Goal: Task Accomplishment & Management: Use online tool/utility

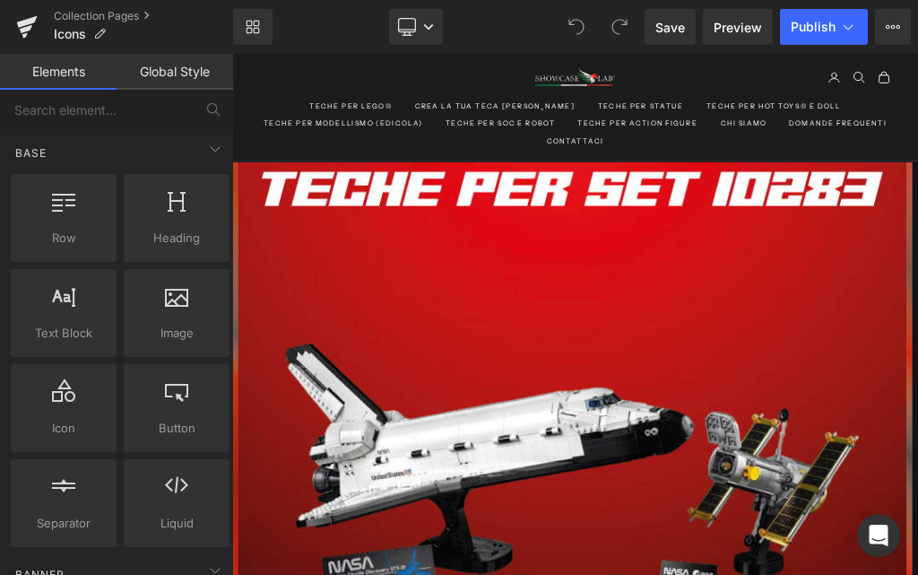
scroll to position [3677, 0]
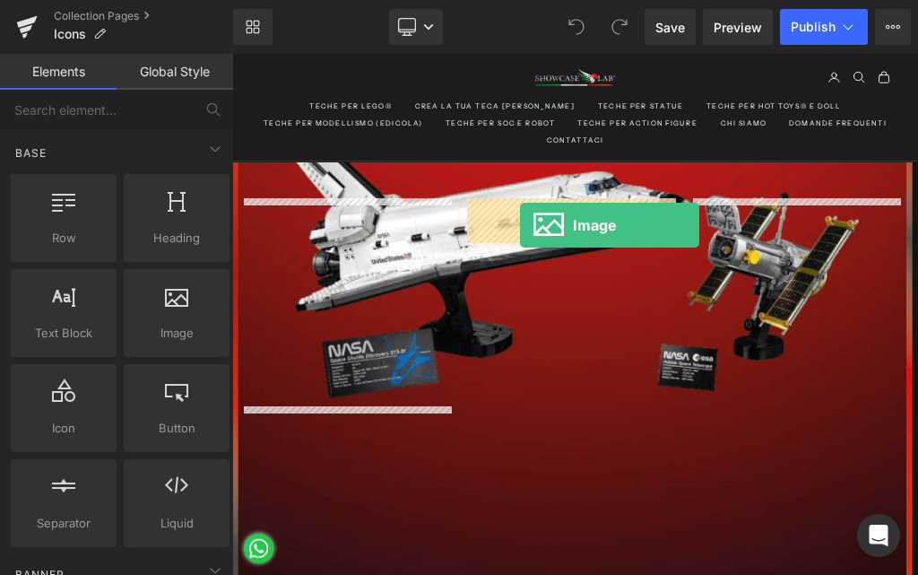
drag, startPoint x: 404, startPoint y: 365, endPoint x: 682, endPoint y: 325, distance: 281.0
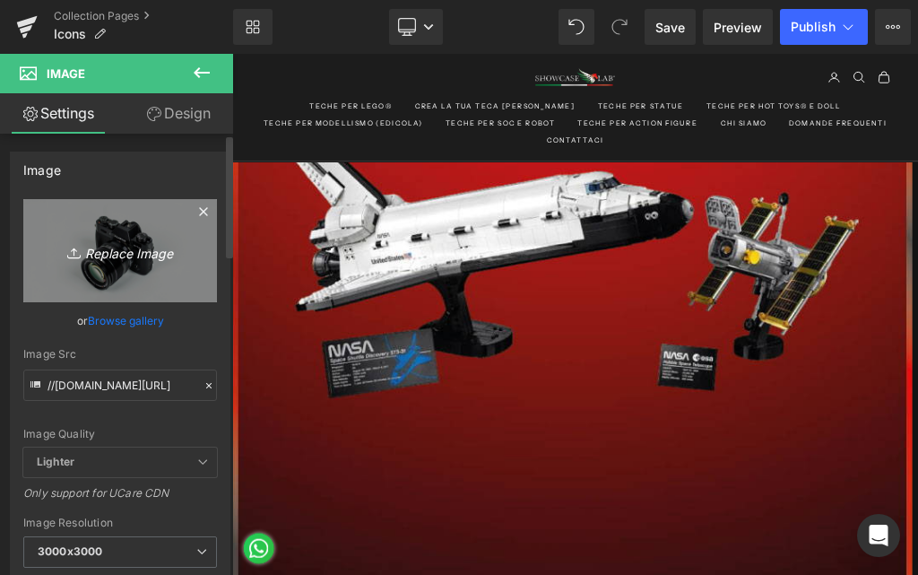
click at [151, 257] on icon "Replace Image" at bounding box center [120, 250] width 144 height 22
type input "C:\fakepath\JACK.jpg"
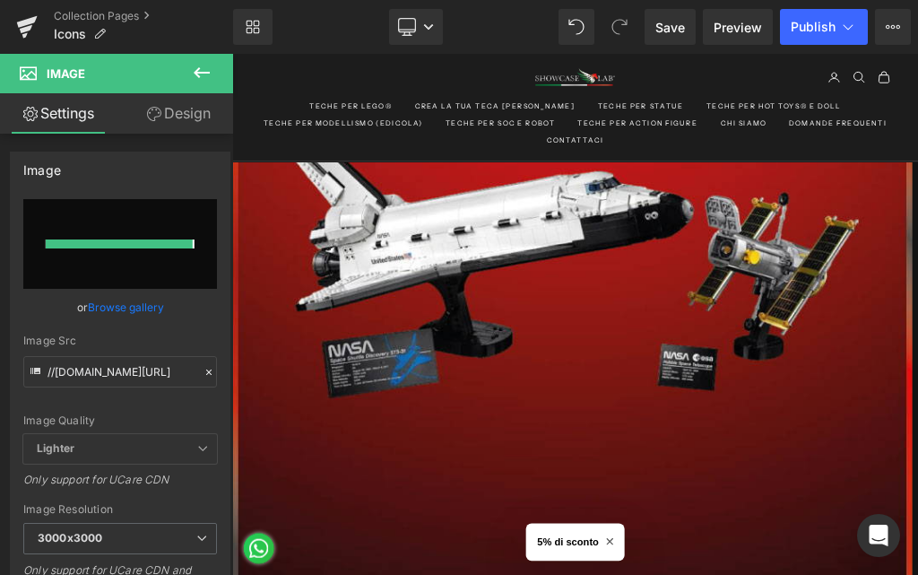
type input "https://ucarecdn.com/f634b57b-e200-496b-a1ff-7e9fdd0a77c9/-/format/auto/-/previ…"
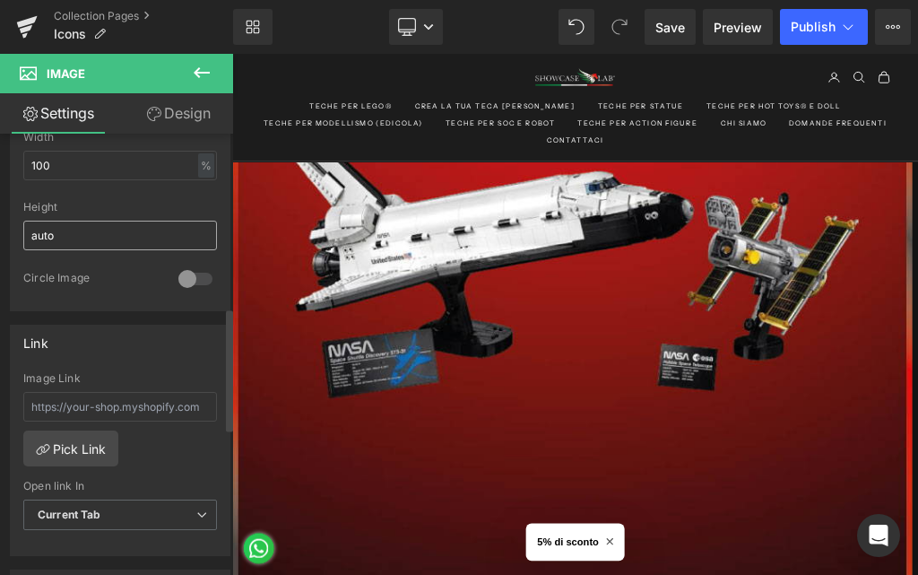
scroll to position [628, 0]
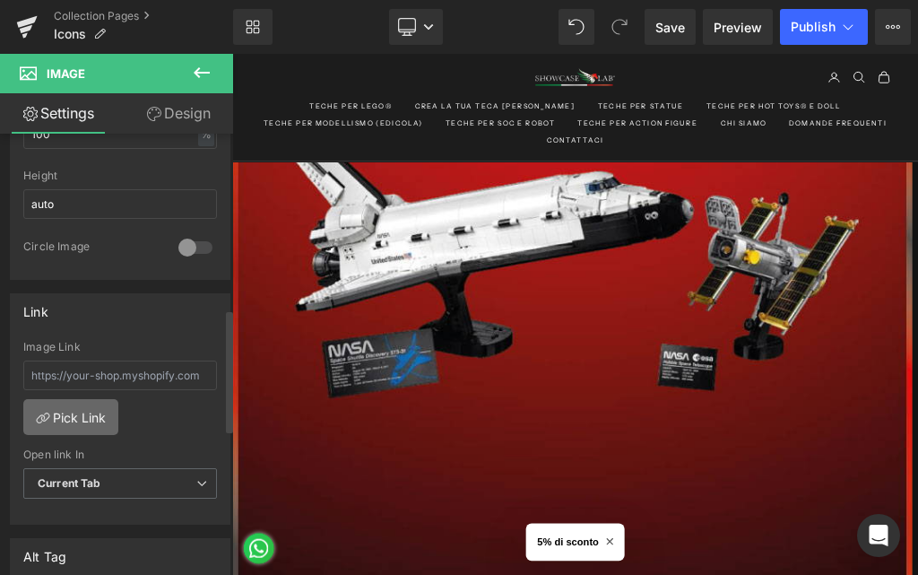
click at [83, 411] on link "Pick Link" at bounding box center [70, 417] width 95 height 36
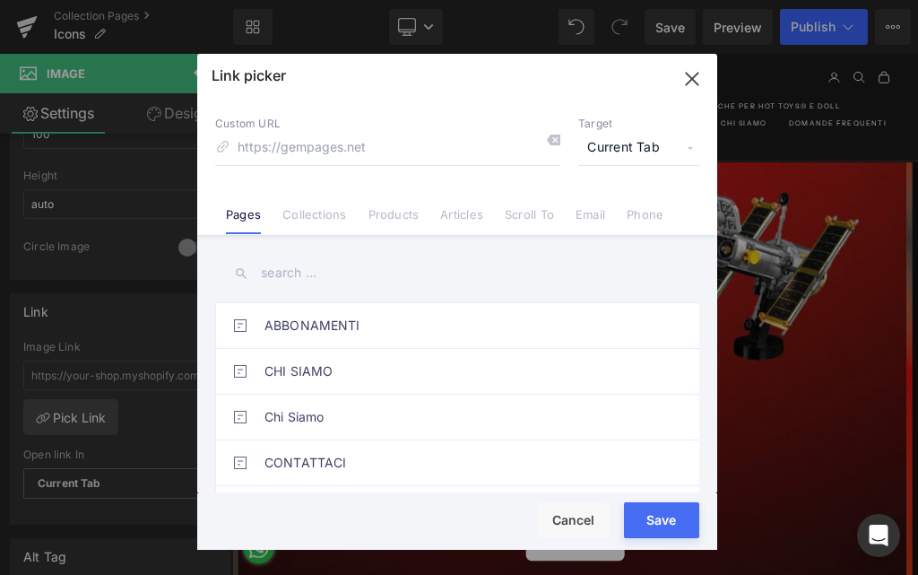
click at [309, 213] on link "Collections" at bounding box center [315, 220] width 64 height 27
click at [371, 274] on input "text" at bounding box center [457, 273] width 484 height 40
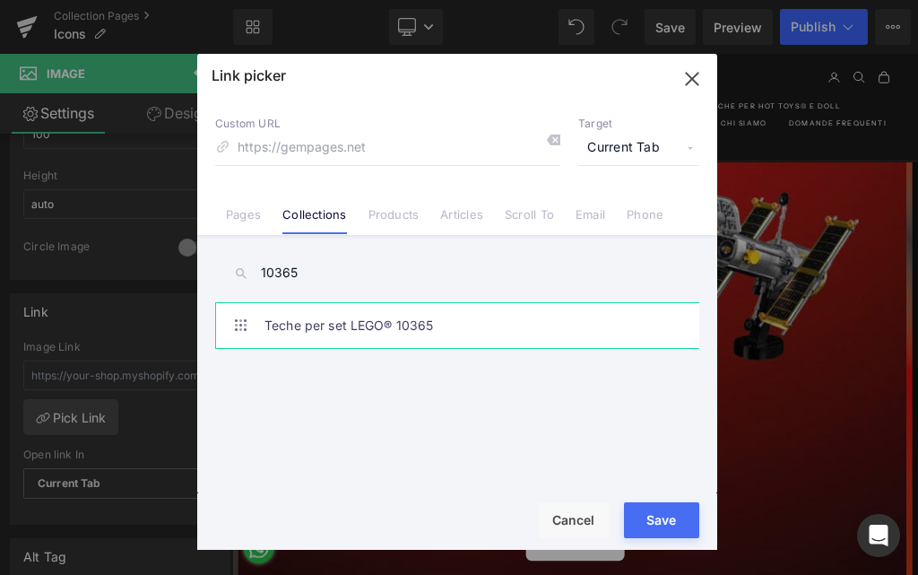
type input "10365"
click at [460, 317] on link "Teche per set LEGO® 10365" at bounding box center [462, 325] width 395 height 45
type input "/collections/teche-per-set-lego®-10365"
click at [648, 510] on button "Save" at bounding box center [661, 520] width 75 height 36
type input "/collections/teche-per-set-lego®-10365"
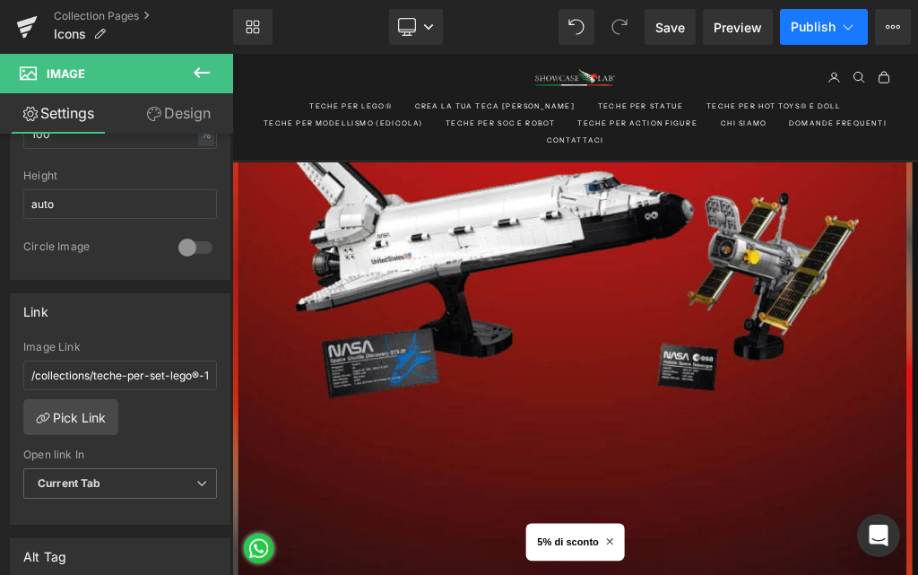
click at [806, 20] on span "Publish" at bounding box center [813, 27] width 45 height 14
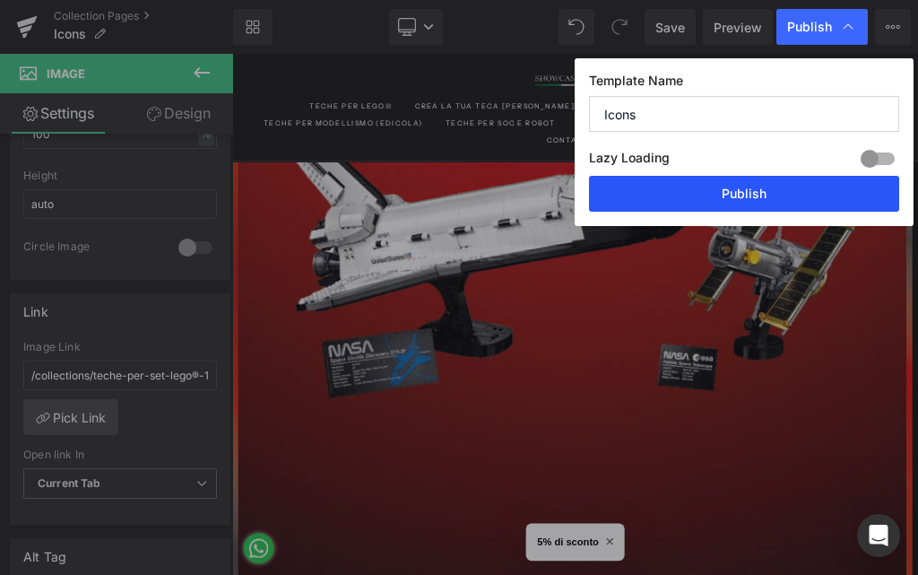
click at [733, 200] on button "Publish" at bounding box center [744, 194] width 310 height 36
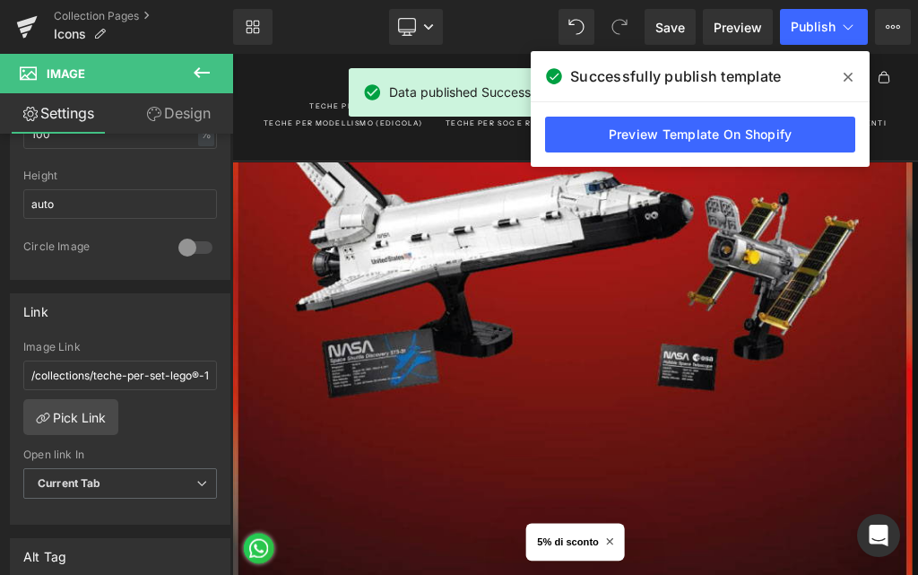
click at [849, 69] on span at bounding box center [848, 77] width 29 height 29
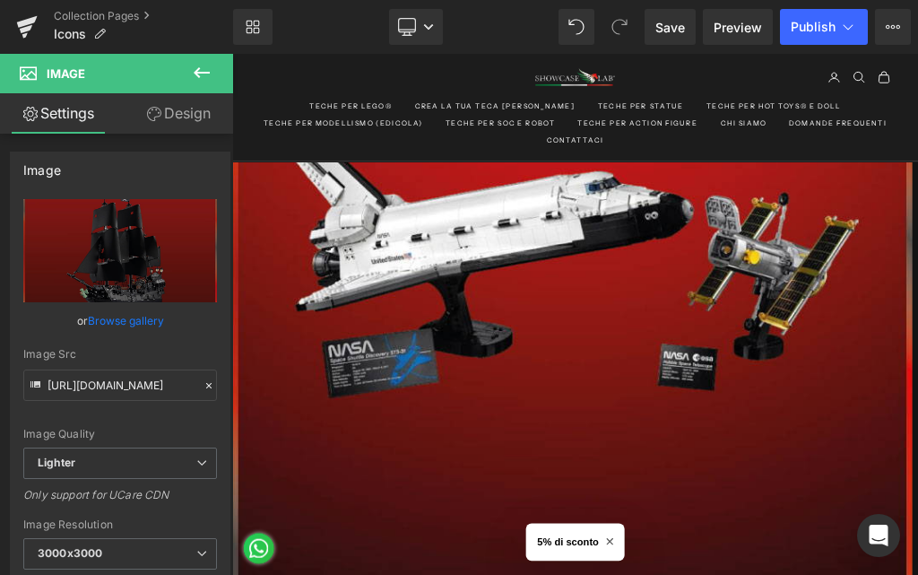
click at [204, 76] on icon at bounding box center [202, 73] width 22 height 22
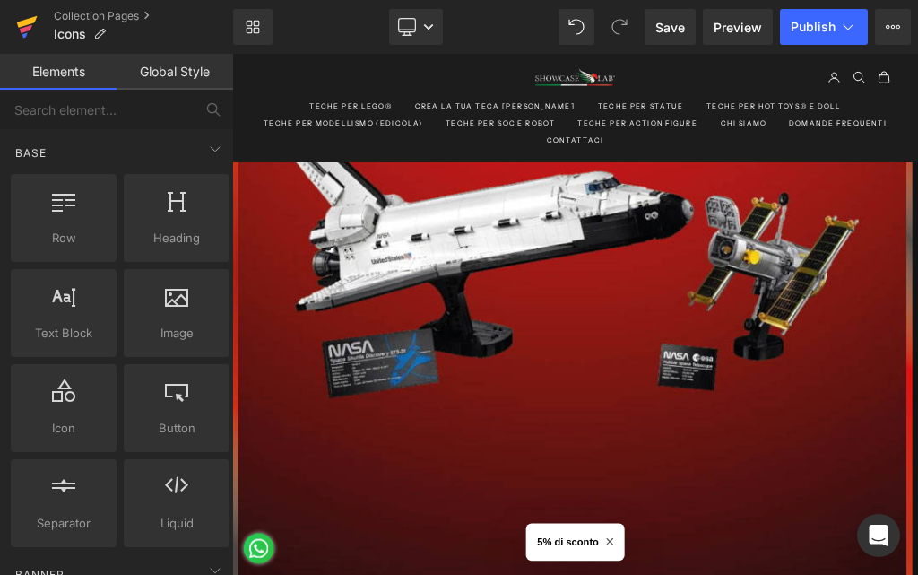
click at [31, 25] on icon at bounding box center [26, 29] width 13 height 8
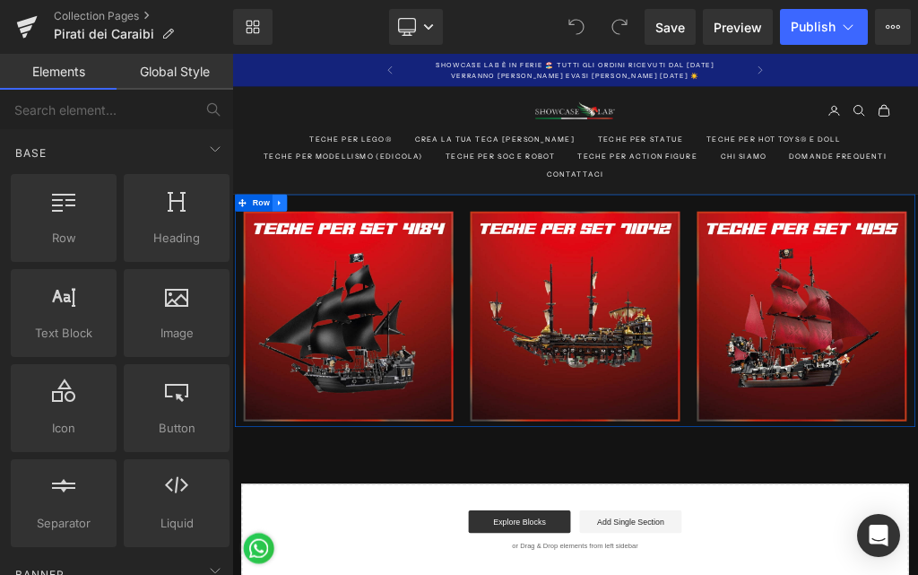
click at [304, 286] on icon at bounding box center [307, 289] width 13 height 13
click at [326, 293] on icon at bounding box center [331, 289] width 13 height 13
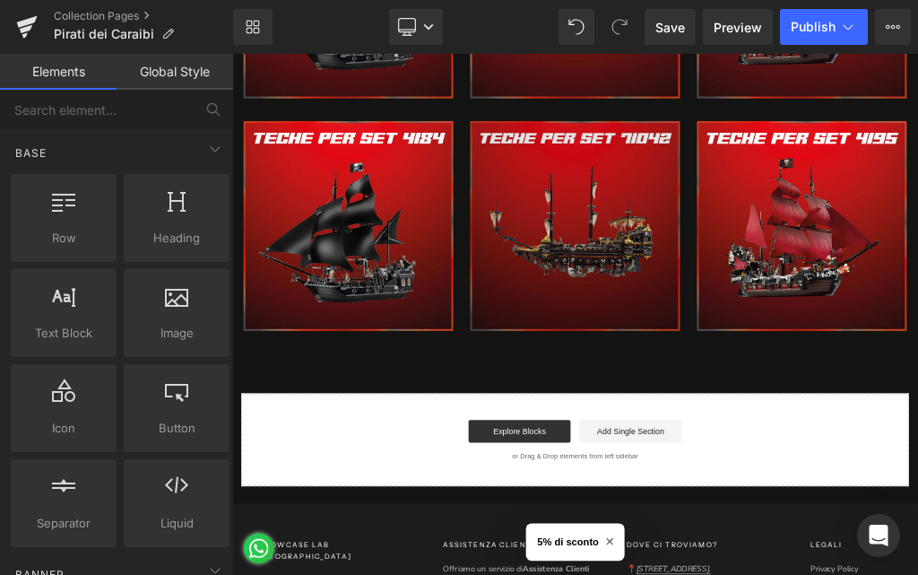
scroll to position [516, 0]
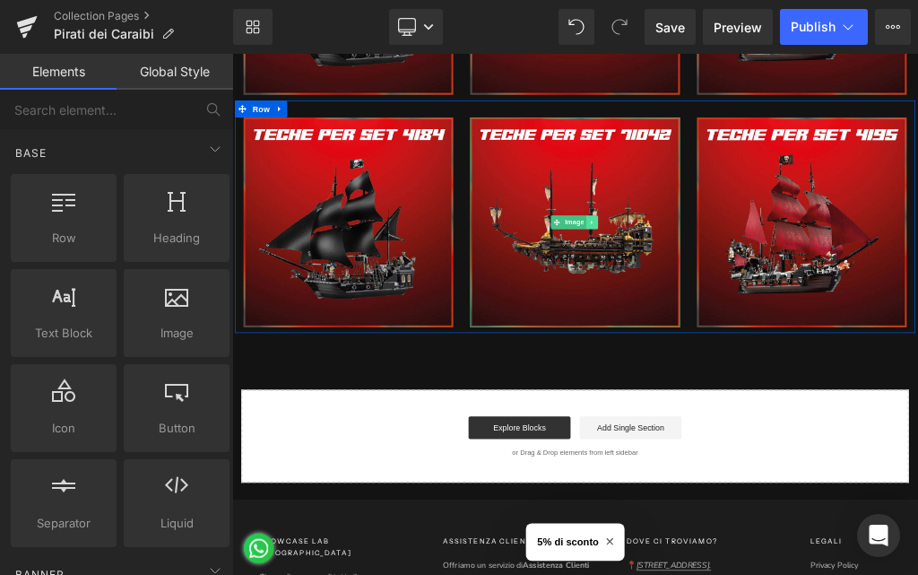
click at [796, 316] on icon at bounding box center [801, 321] width 10 height 11
click at [806, 316] on icon at bounding box center [811, 321] width 10 height 10
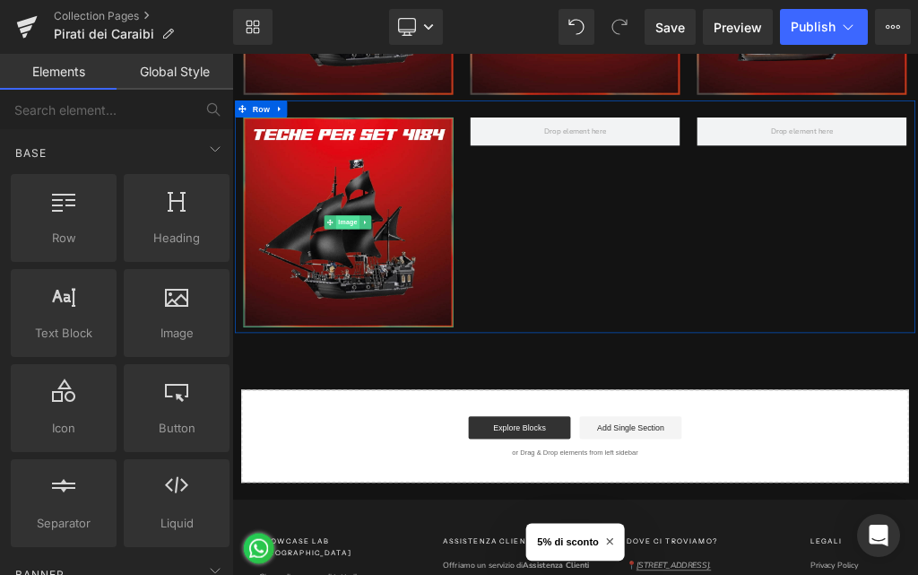
click at [411, 325] on span "Image" at bounding box center [415, 321] width 38 height 22
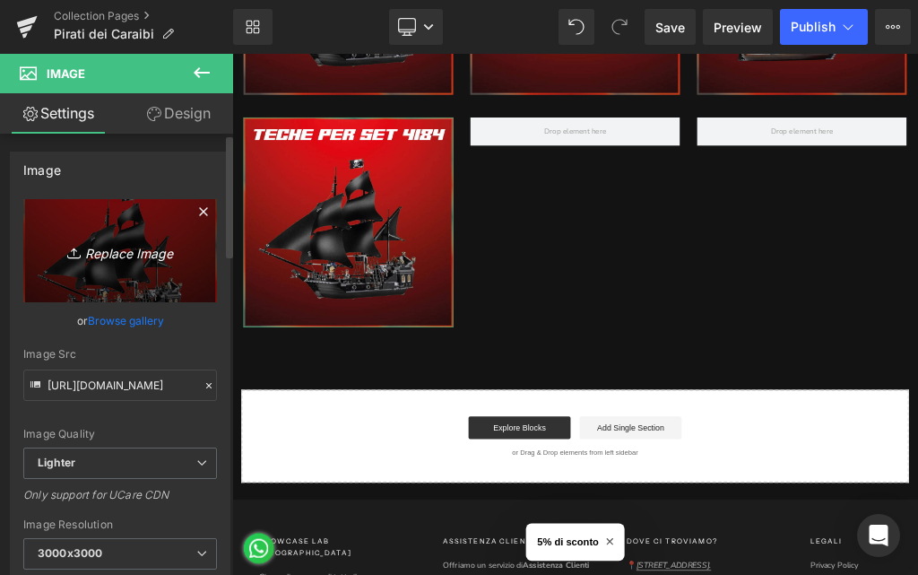
click at [146, 278] on link "Replace Image" at bounding box center [120, 250] width 194 height 103
type input "C:\fakepath\JACK.jpg"
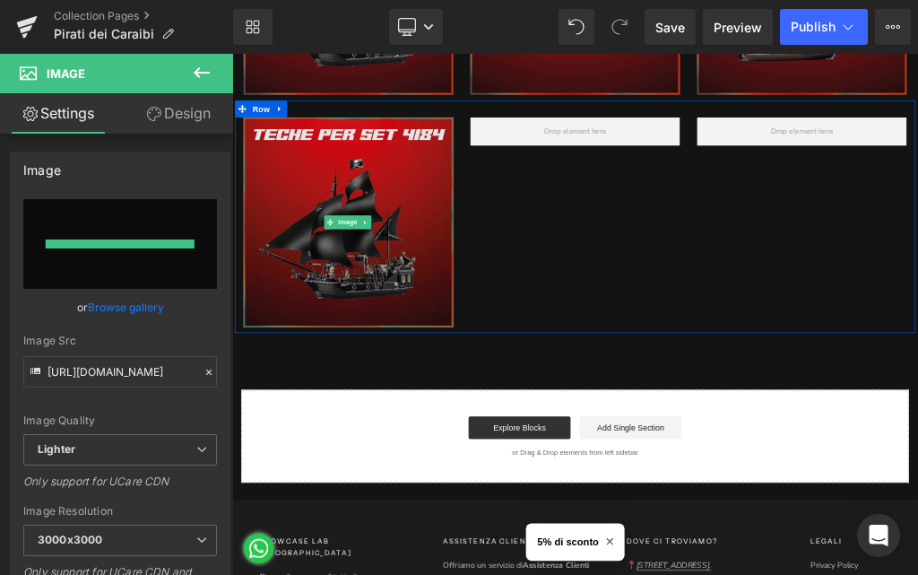
type input "[URL][DOMAIN_NAME]"
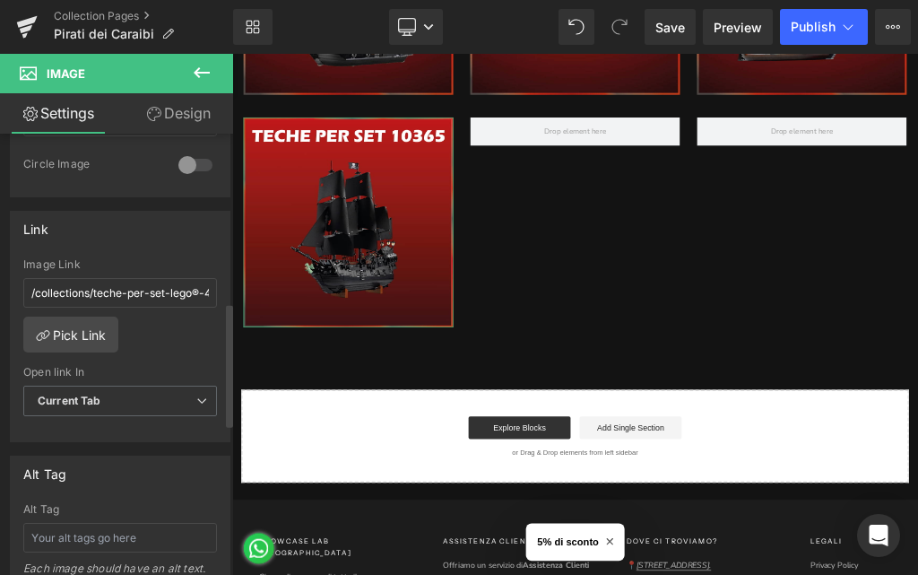
scroll to position [718, 0]
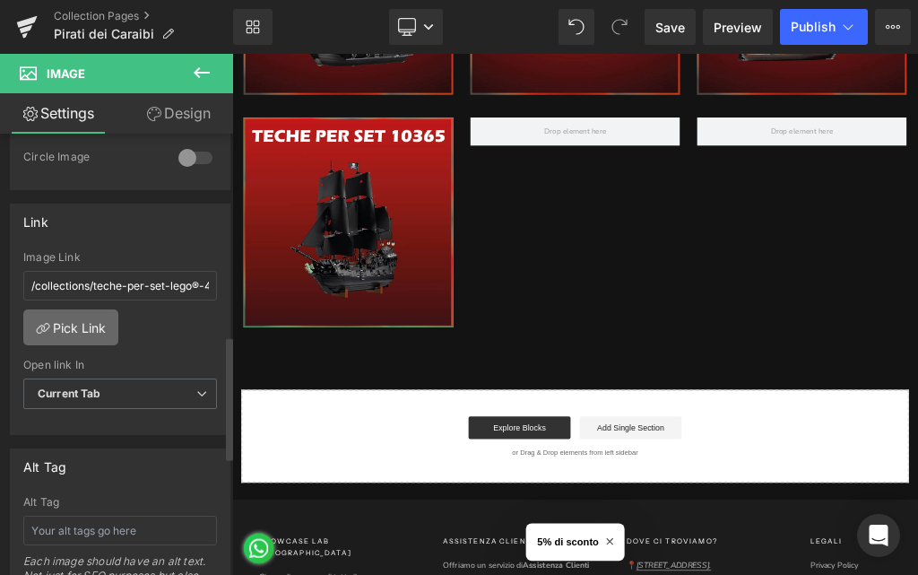
click at [77, 332] on link "Pick Link" at bounding box center [70, 327] width 95 height 36
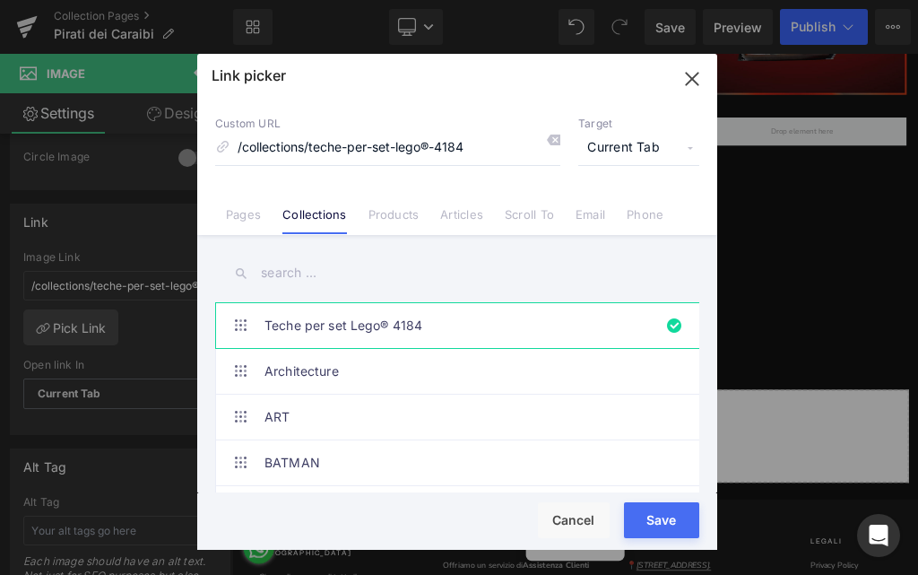
click at [300, 278] on input "text" at bounding box center [457, 273] width 484 height 40
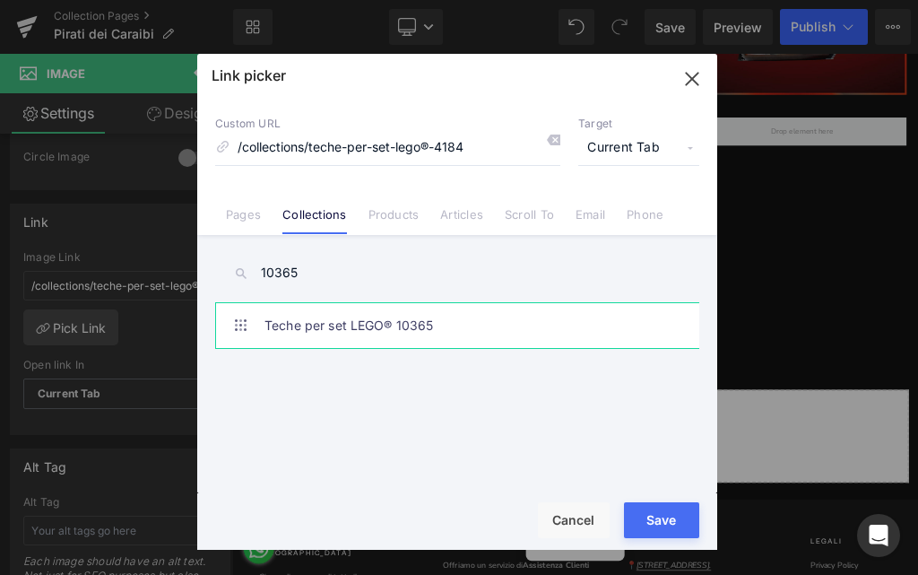
type input "10365"
click at [409, 323] on link "Teche per set LEGO® 10365" at bounding box center [462, 325] width 395 height 45
type input "/collections/teche-per-set-lego®-10365"
click at [656, 508] on button "Save" at bounding box center [661, 520] width 75 height 36
type input "/collections/teche-per-set-lego®-10365"
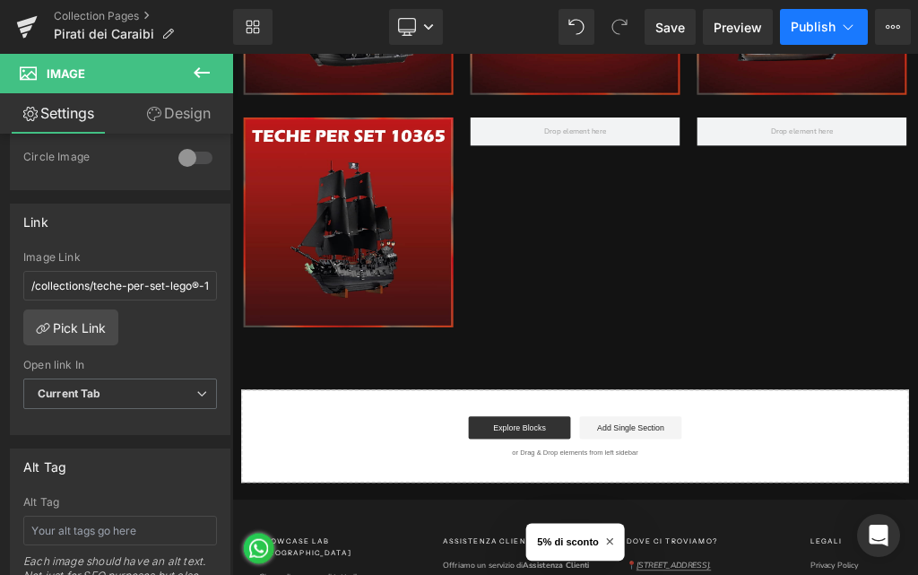
click at [803, 27] on span "Publish" at bounding box center [813, 27] width 45 height 14
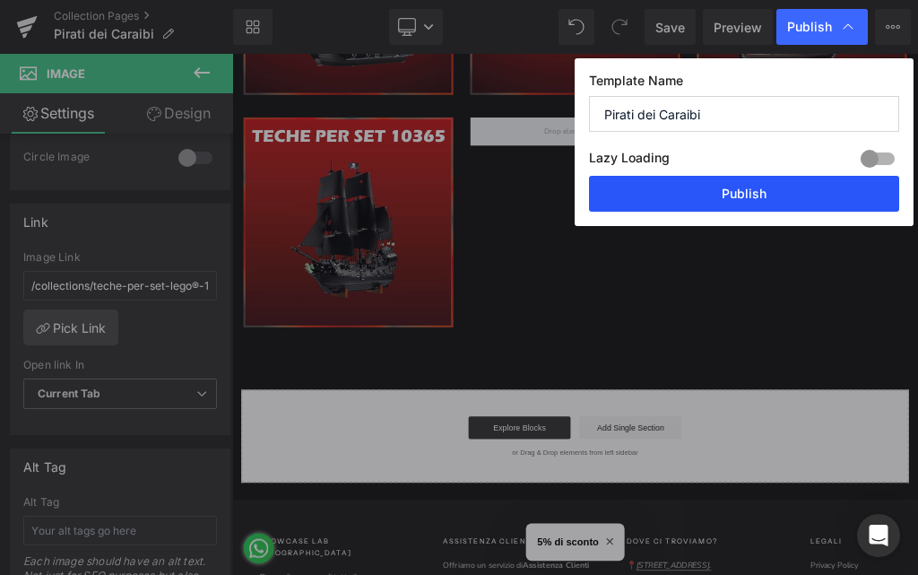
click at [725, 184] on button "Publish" at bounding box center [744, 194] width 310 height 36
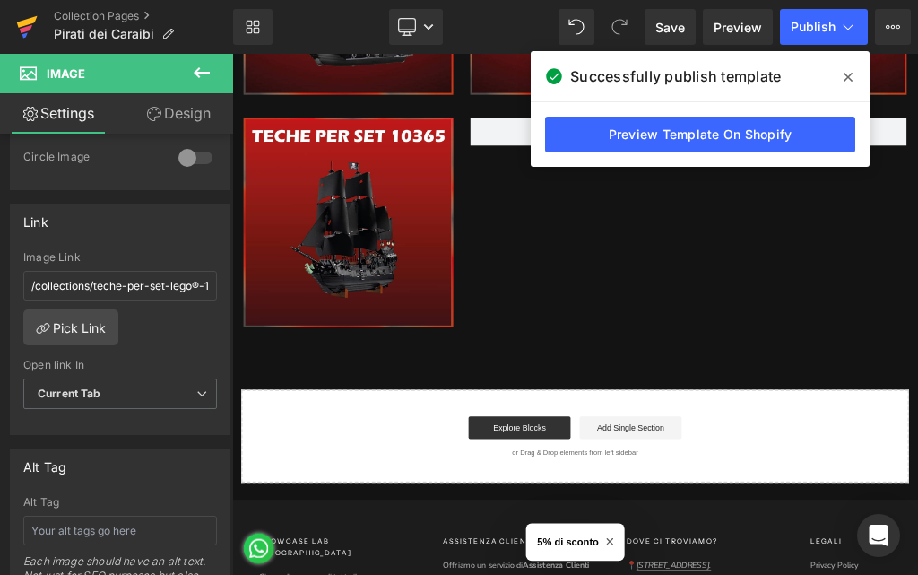
click at [23, 27] on icon at bounding box center [27, 26] width 22 height 45
